Goal: Transaction & Acquisition: Download file/media

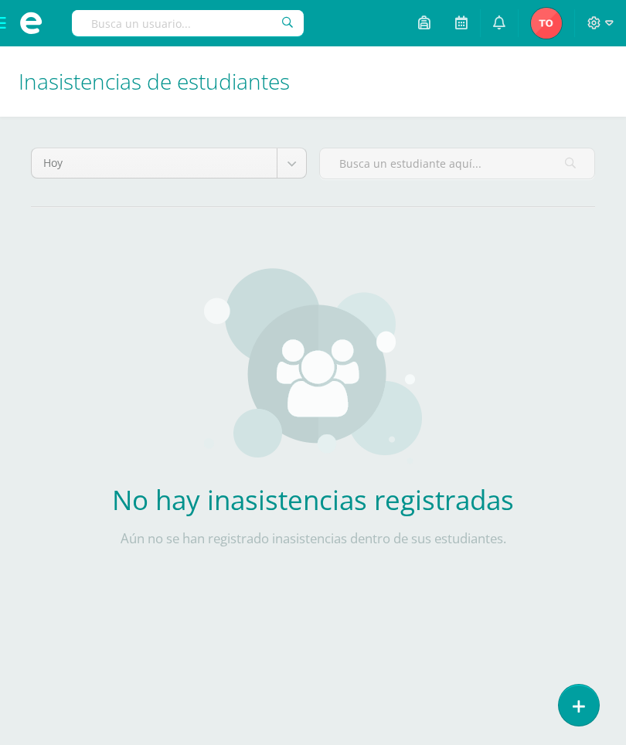
click at [10, 21] on span at bounding box center [31, 23] width 62 height 46
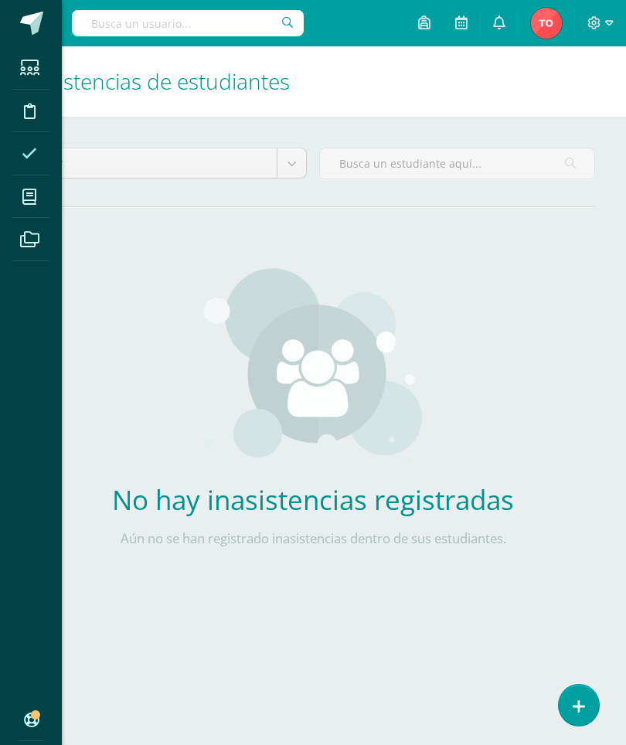
click at [39, 200] on span at bounding box center [29, 196] width 35 height 35
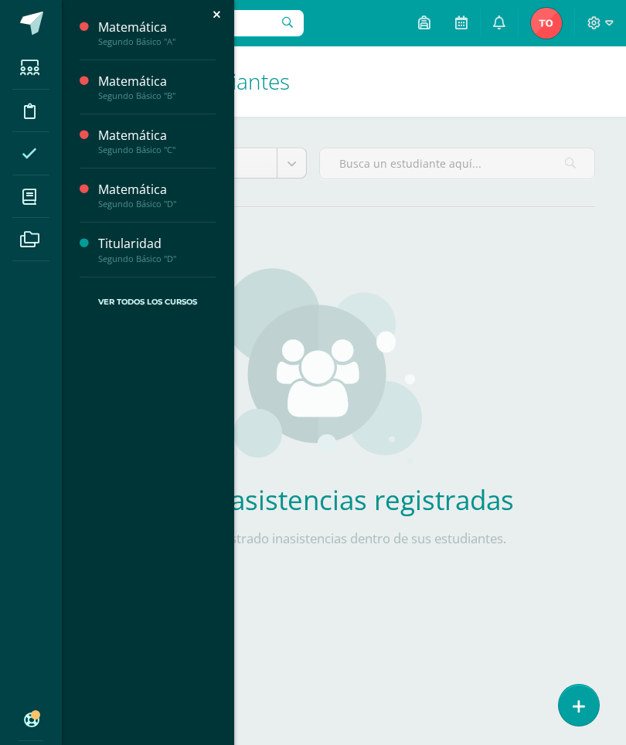
click at [158, 69] on span "Actividades" at bounding box center [145, 68] width 60 height 15
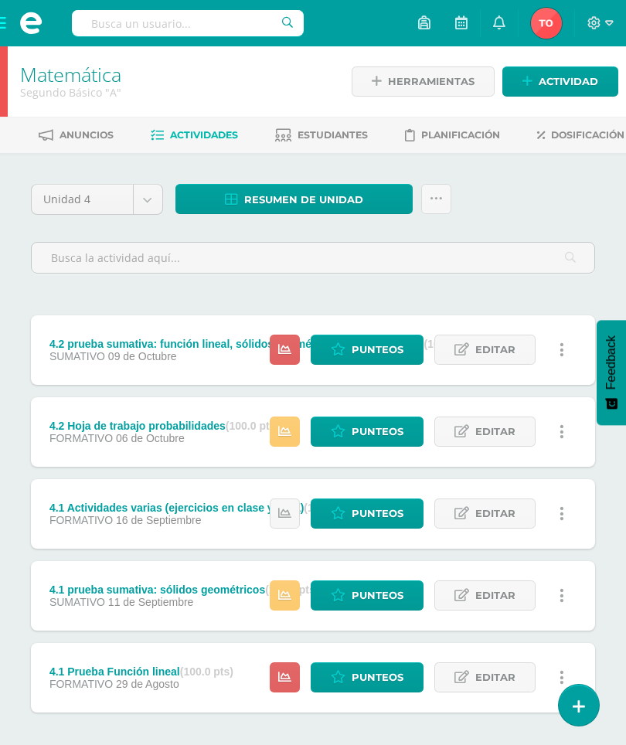
click at [317, 213] on span "Resumen de unidad" at bounding box center [303, 199] width 119 height 29
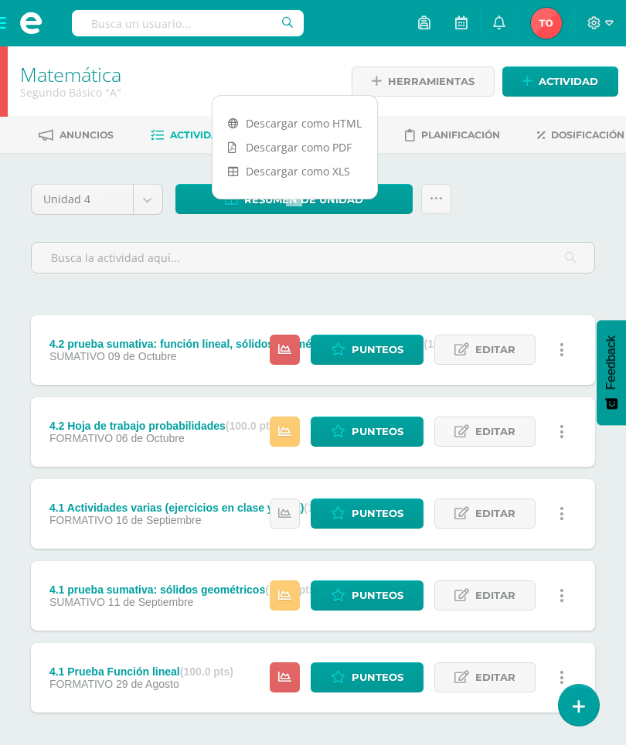
click at [331, 145] on link "Descargar como PDF" at bounding box center [295, 147] width 165 height 24
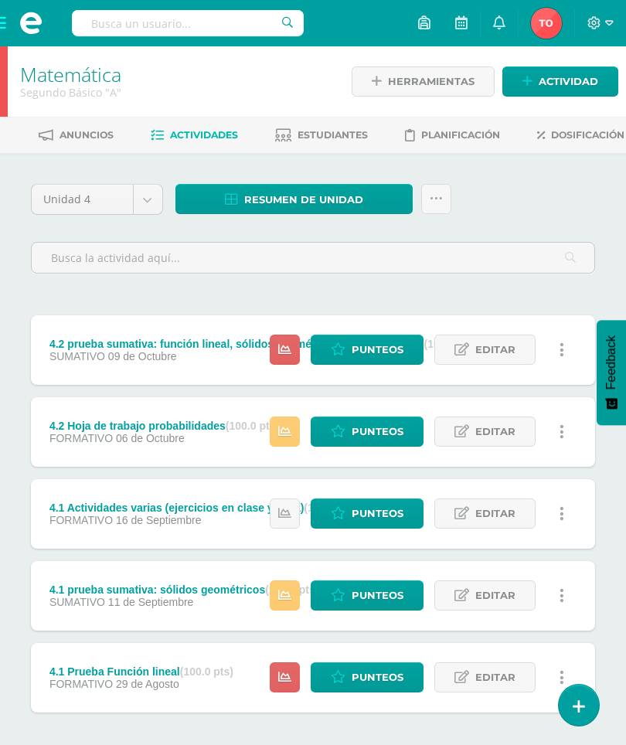
click at [12, 17] on span at bounding box center [31, 23] width 62 height 46
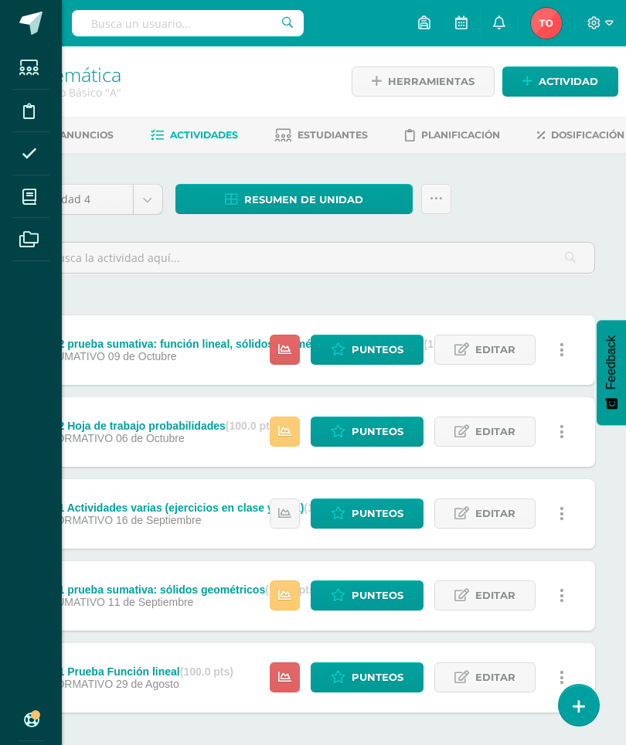
click at [23, 192] on icon at bounding box center [29, 196] width 14 height 15
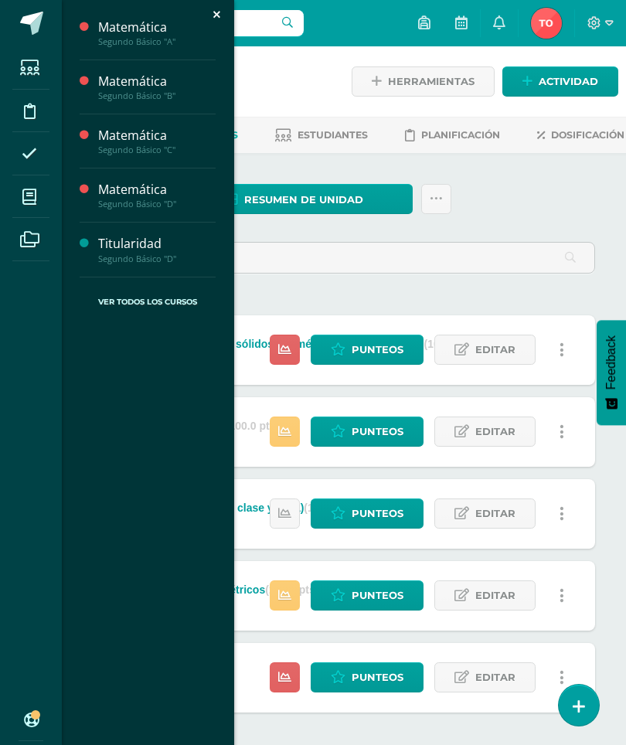
click at [146, 86] on div "Matemática" at bounding box center [156, 82] width 117 height 18
click at [139, 115] on span "Actividades" at bounding box center [145, 122] width 60 height 15
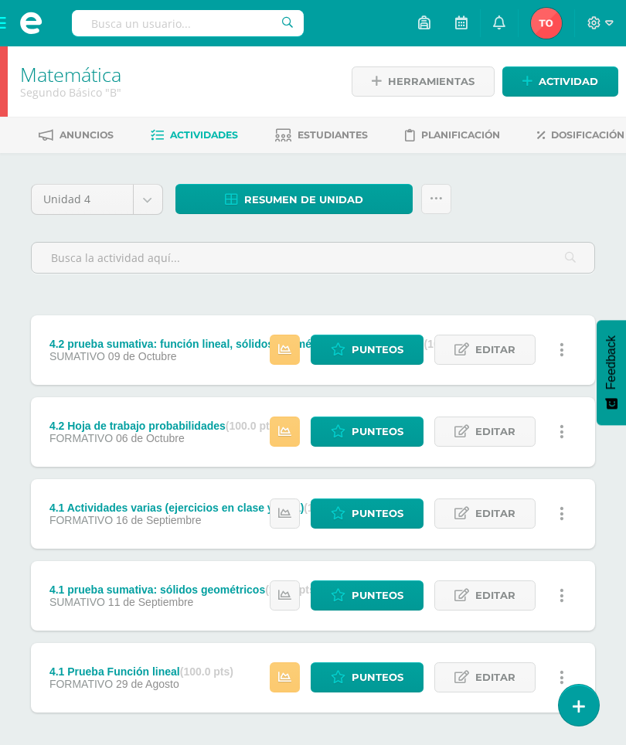
click at [346, 214] on span "Resumen de unidad" at bounding box center [303, 199] width 119 height 29
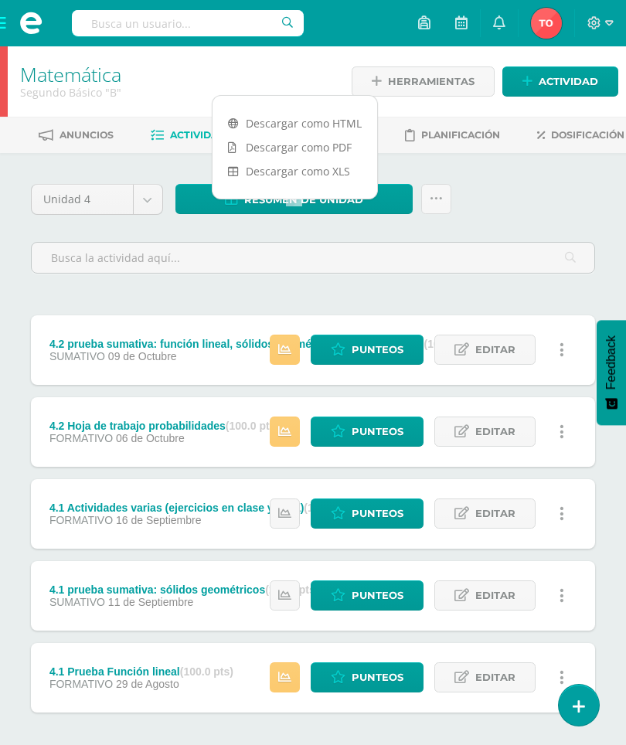
click at [286, 139] on link "Descargar como PDF" at bounding box center [295, 147] width 165 height 24
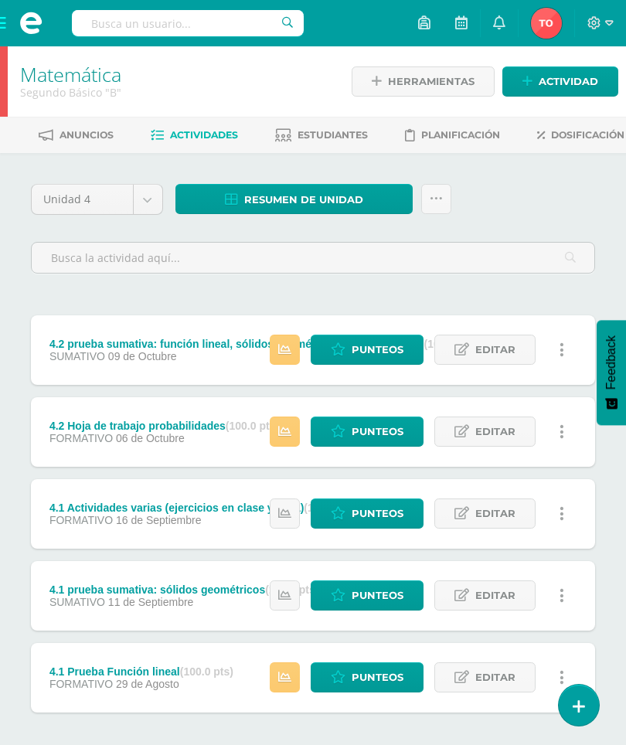
click at [9, 23] on span at bounding box center [31, 23] width 62 height 46
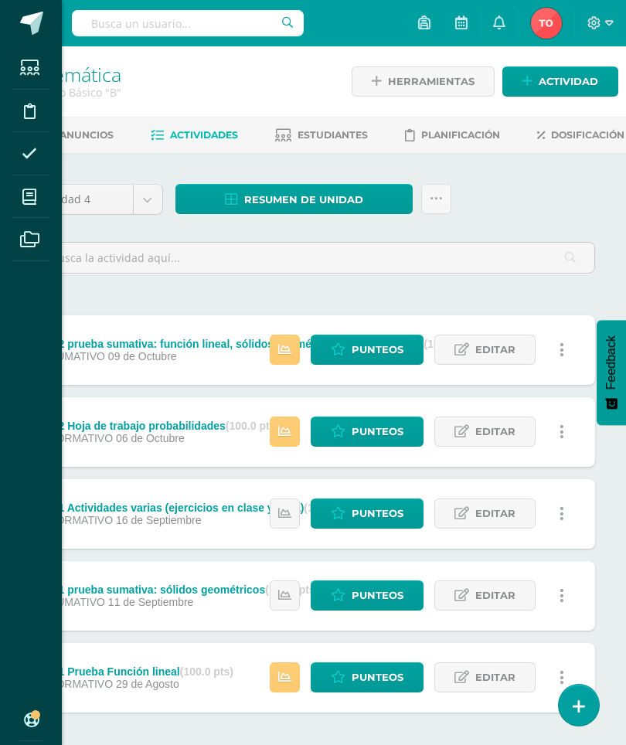
click at [39, 191] on span at bounding box center [29, 196] width 35 height 35
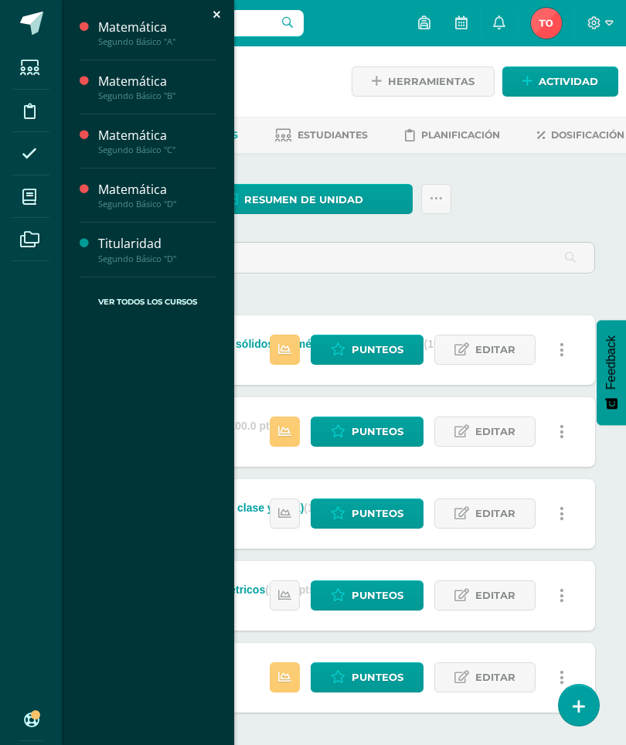
click at [169, 146] on div "Segundo Básico "C"" at bounding box center [156, 150] width 117 height 11
click at [164, 179] on span "Actividades" at bounding box center [145, 176] width 60 height 15
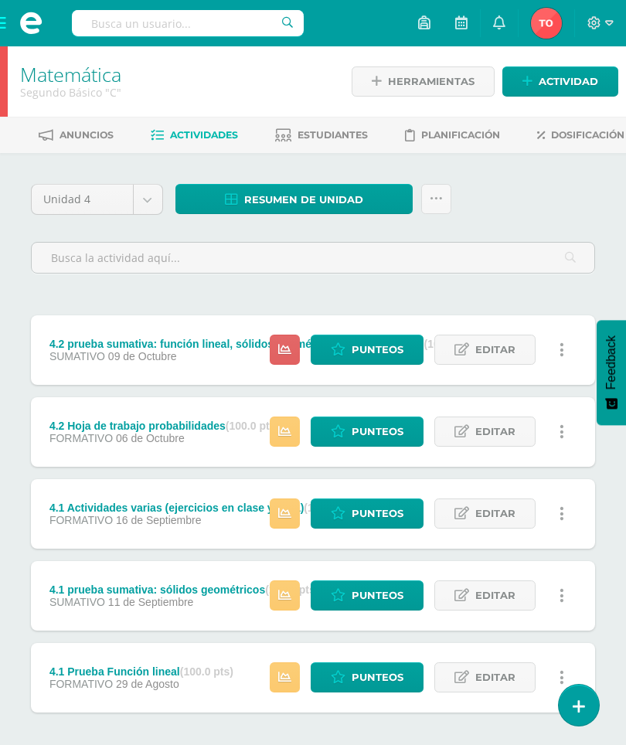
click at [345, 214] on span "Resumen de unidad" at bounding box center [303, 199] width 119 height 29
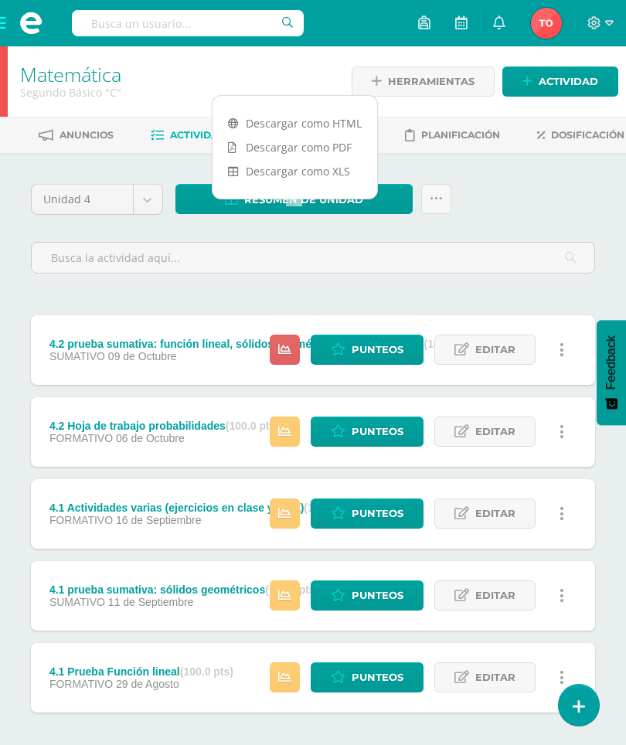
click at [332, 142] on link "Descargar como PDF" at bounding box center [295, 147] width 165 height 24
